Goal: Information Seeking & Learning: Learn about a topic

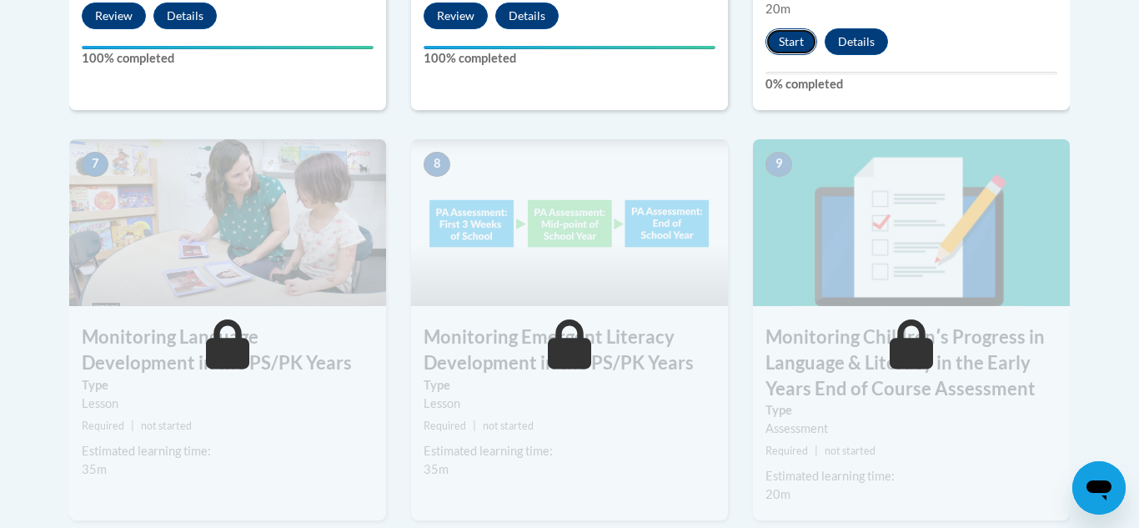
click at [794, 39] on button "Start" at bounding box center [792, 41] width 52 height 27
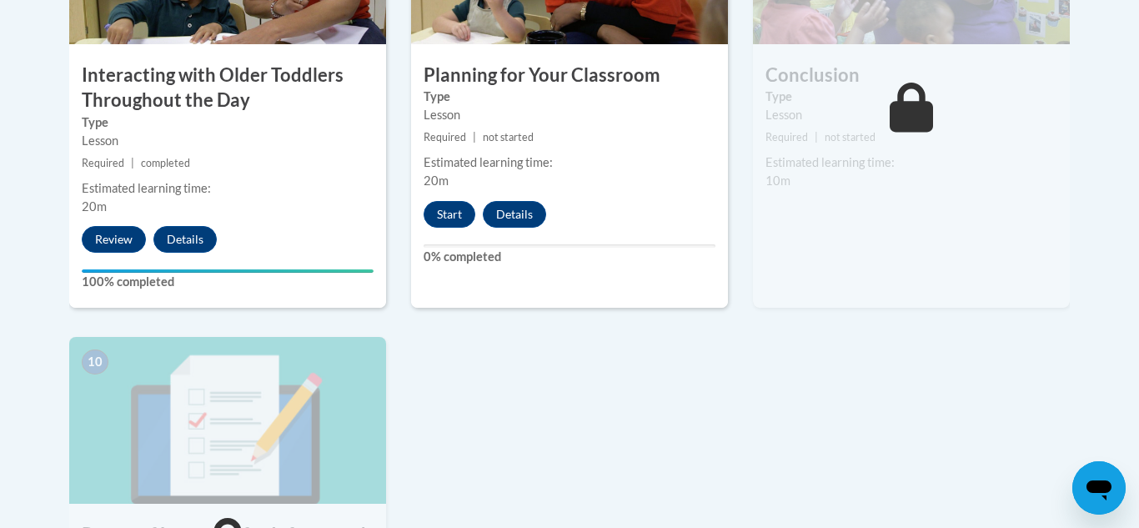
scroll to position [1606, 0]
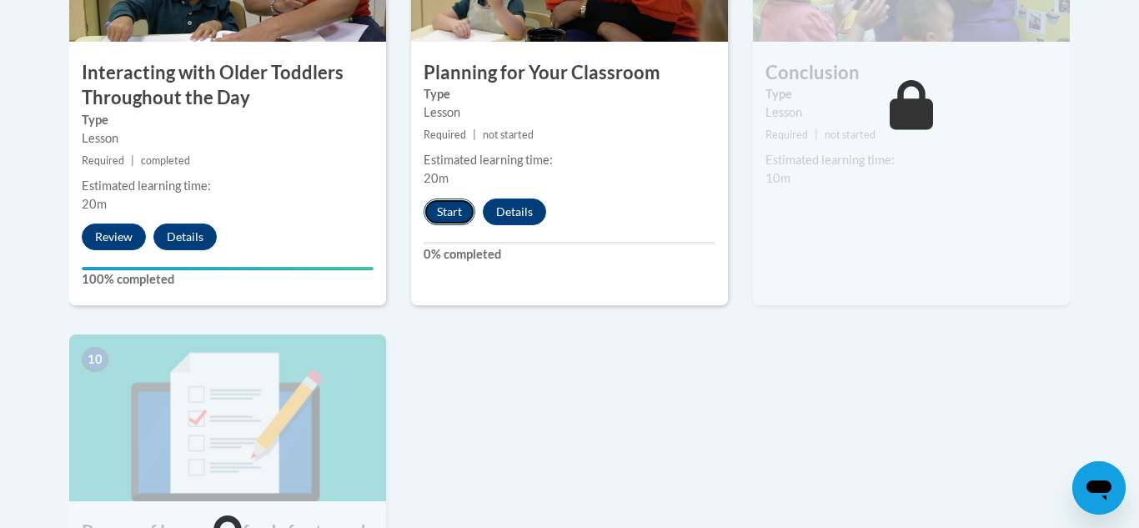
click at [454, 199] on button "Start" at bounding box center [450, 212] width 52 height 27
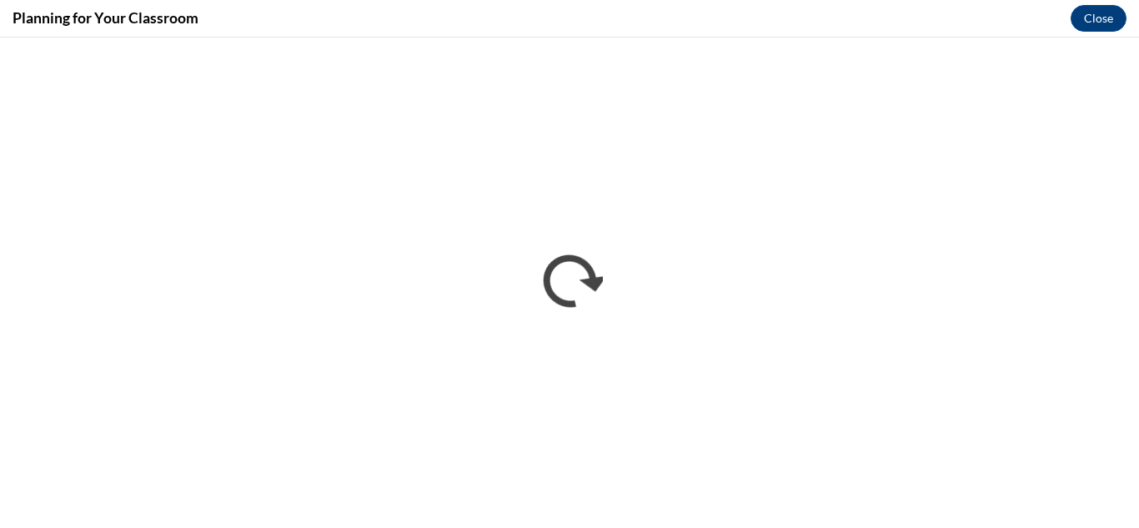
scroll to position [0, 0]
